Goal: Information Seeking & Learning: Learn about a topic

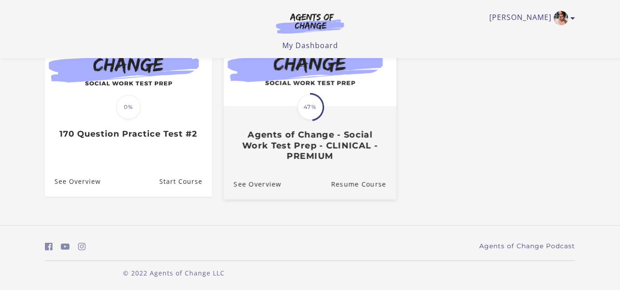
click at [317, 83] on img at bounding box center [310, 59] width 173 height 93
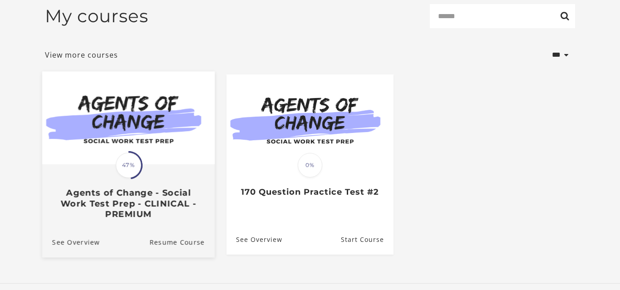
scroll to position [124, 0]
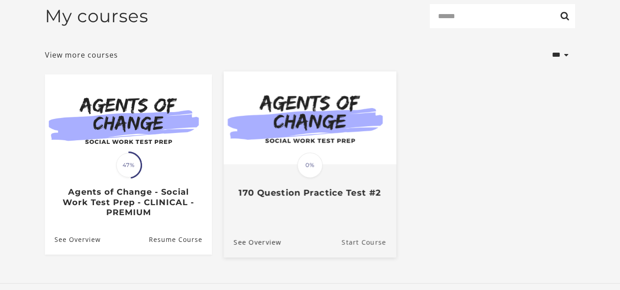
click at [360, 242] on link "Start Course" at bounding box center [369, 242] width 54 height 30
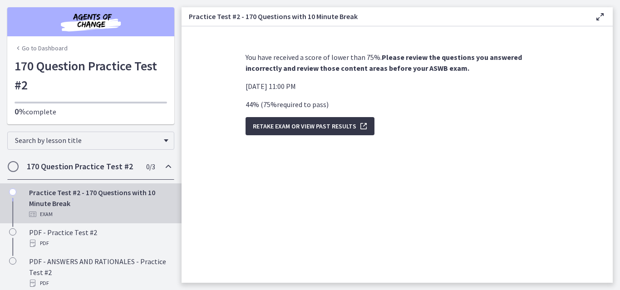
click at [303, 128] on span "Retake Exam OR View Past Results" at bounding box center [305, 126] width 104 height 11
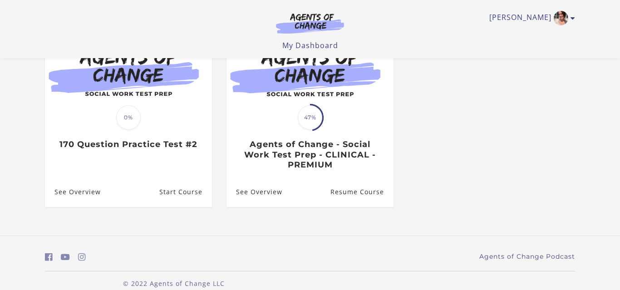
scroll to position [119, 0]
